Goal: Find contact information: Find contact information

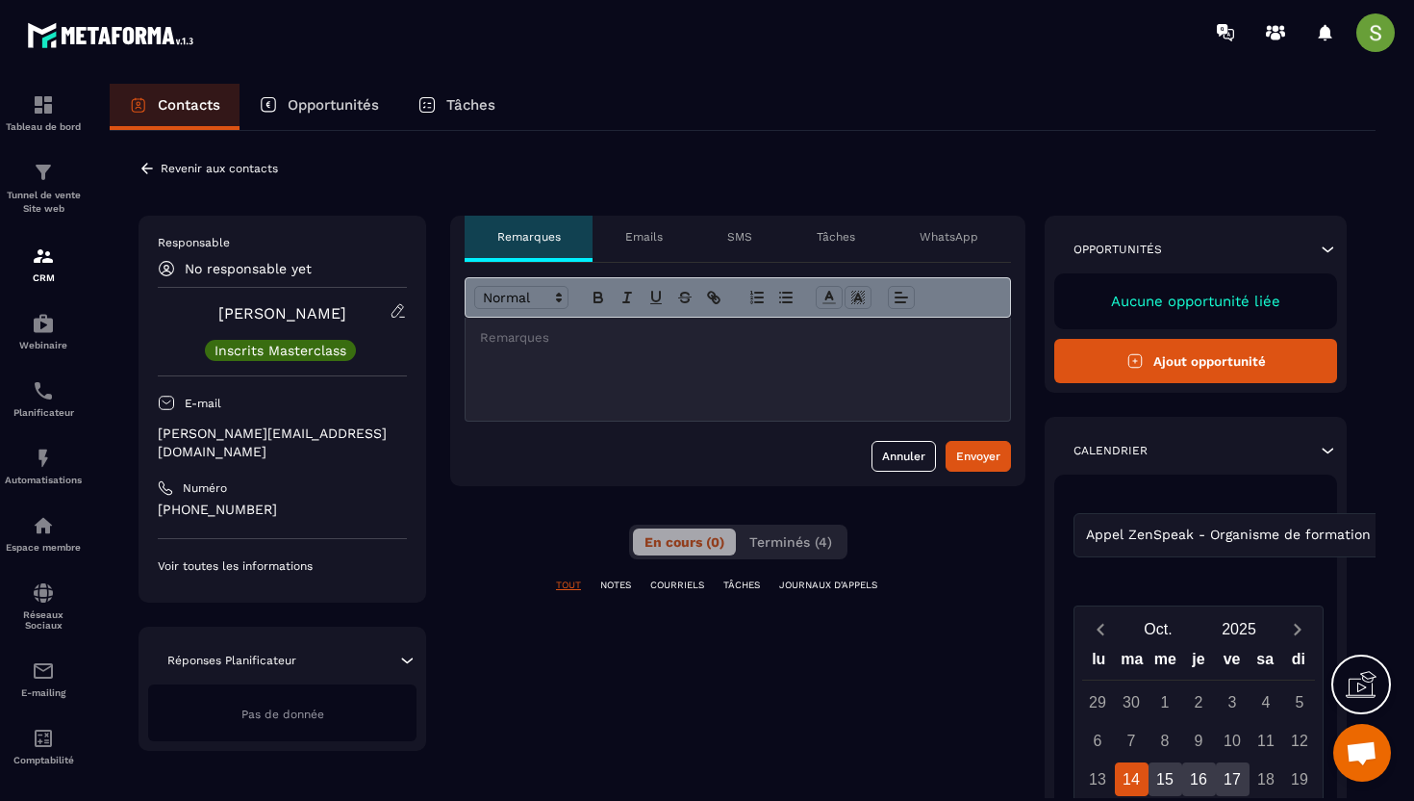
click at [269, 435] on p "[PERSON_NAME][EMAIL_ADDRESS][DOMAIN_NAME]" at bounding box center [282, 442] width 249 height 37
copy div "[PERSON_NAME][EMAIL_ADDRESS][DOMAIN_NAME]"
click at [146, 168] on icon at bounding box center [147, 168] width 12 height 11
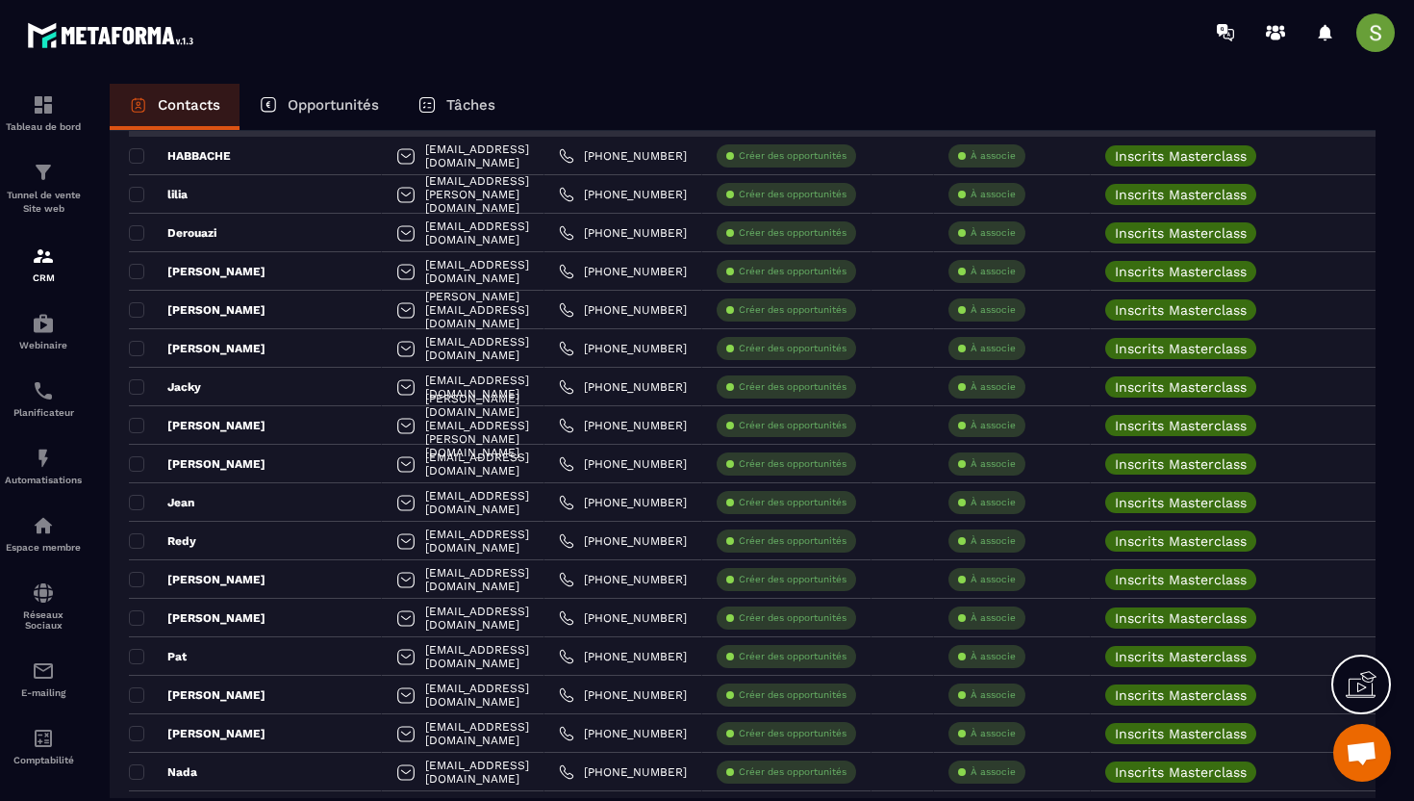
scroll to position [505, 0]
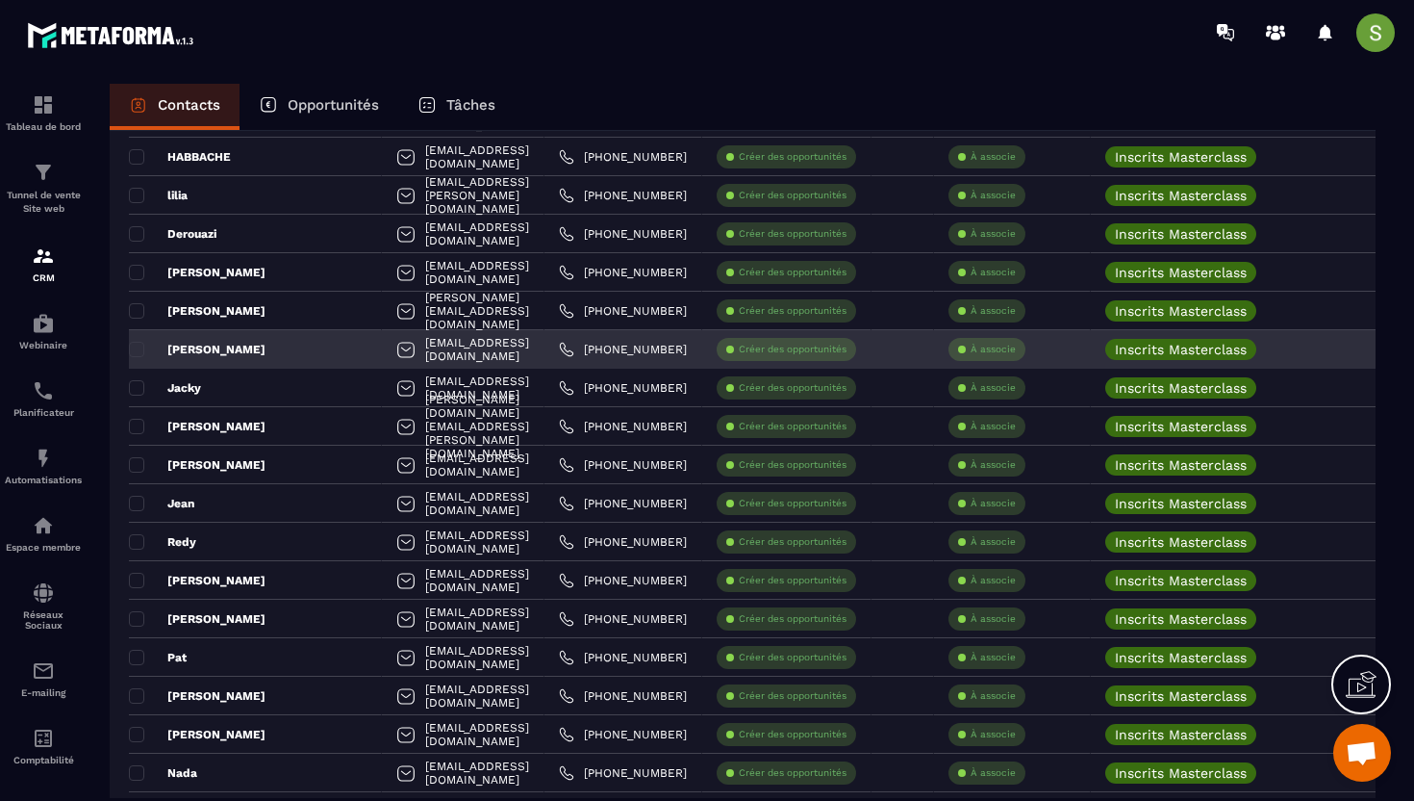
click at [209, 360] on div "[PERSON_NAME]" at bounding box center [255, 349] width 253 height 38
